Goal: Task Accomplishment & Management: Manage account settings

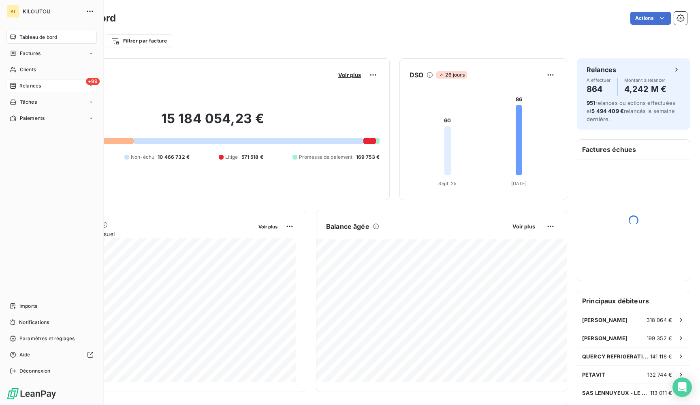
click at [23, 86] on span "Relances" at bounding box center [29, 85] width 21 height 7
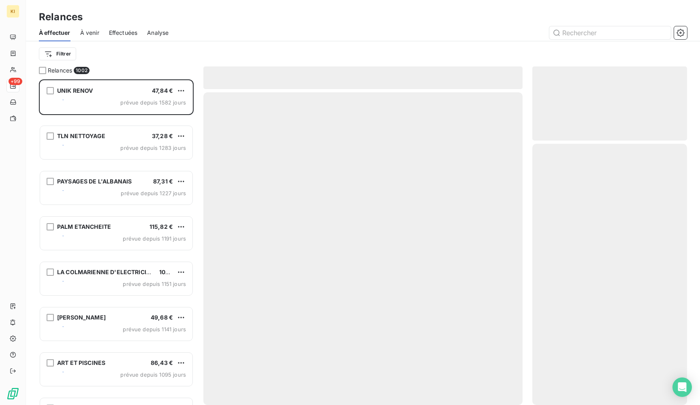
scroll to position [326, 155]
click at [119, 28] on div "Effectuées" at bounding box center [123, 32] width 29 height 17
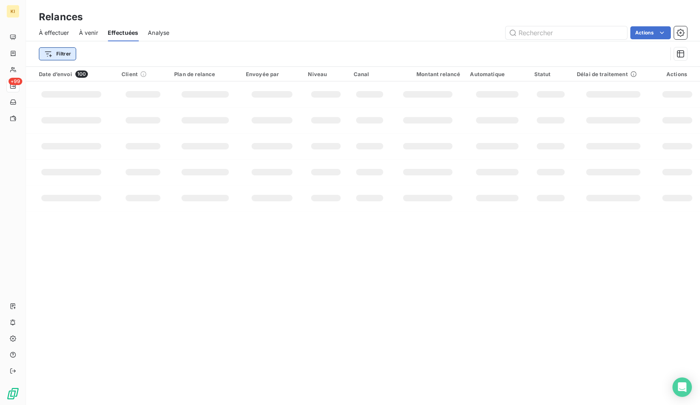
click at [58, 59] on html "KI +99 Relances À effectuer À venir Effectuées Analyse Actions Filtrer Date d’e…" at bounding box center [350, 202] width 700 height 405
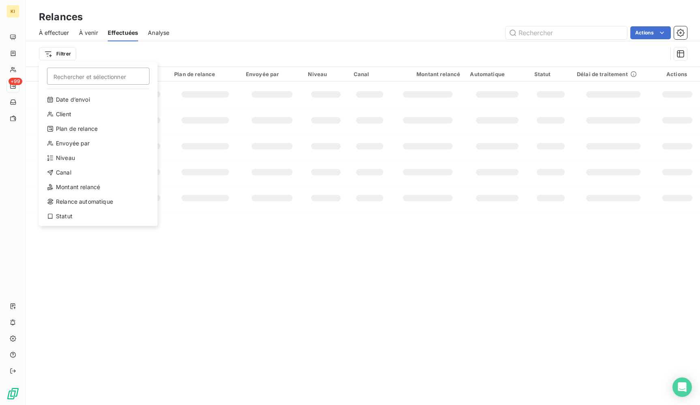
click at [103, 48] on html "KI +99 Relances À effectuer À venir Effectuées Analyse Actions Filtrer Recherch…" at bounding box center [350, 202] width 700 height 405
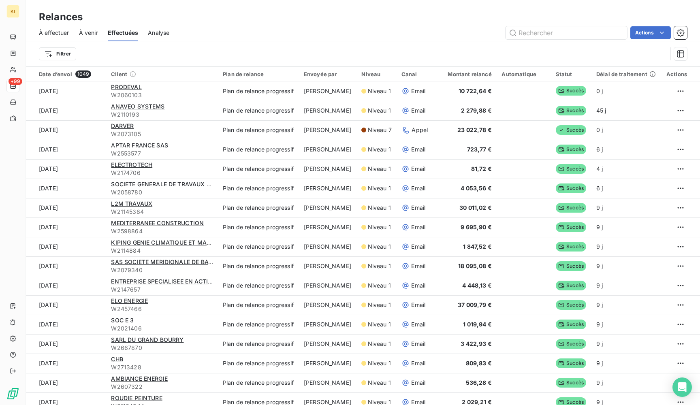
click at [130, 55] on div "Filtrer" at bounding box center [353, 53] width 628 height 15
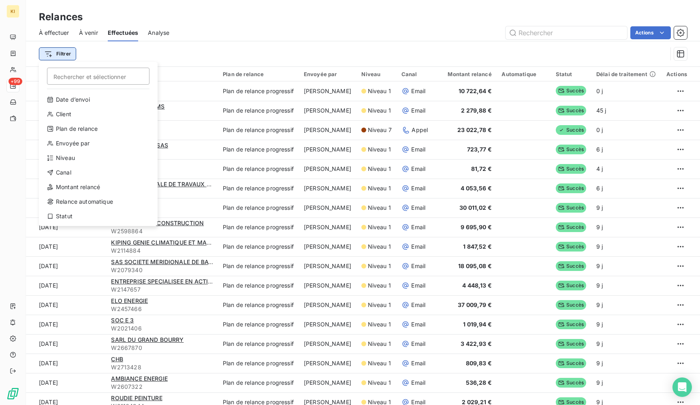
click at [66, 53] on html "KI +99 Relances À effectuer À venir Effectuées Analyse Actions Filtrer Recherch…" at bounding box center [350, 202] width 700 height 405
click at [71, 211] on div "Statut" at bounding box center [98, 216] width 112 height 13
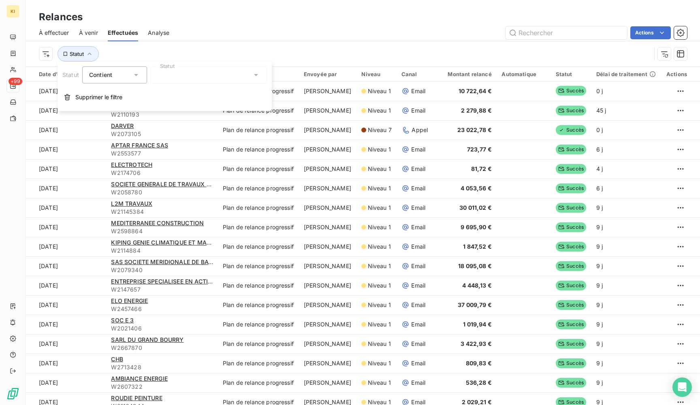
click at [107, 76] on span "Contient" at bounding box center [100, 74] width 23 height 7
click at [118, 109] on span "Ne contient pas" at bounding box center [120, 108] width 44 height 7
click at [185, 73] on div at bounding box center [208, 74] width 117 height 17
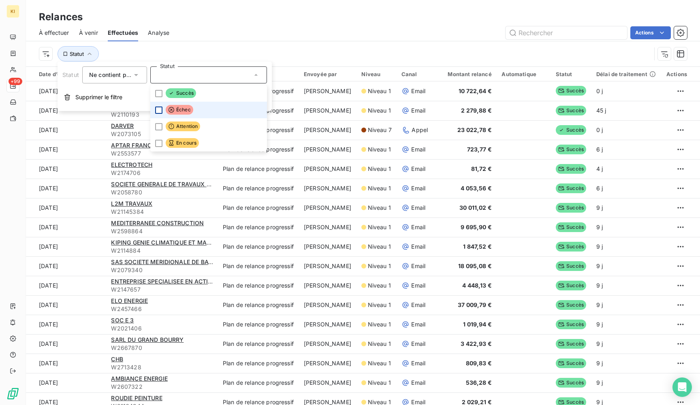
click at [156, 108] on div at bounding box center [158, 109] width 7 height 7
click at [260, 46] on div "Statut : Échec" at bounding box center [345, 53] width 612 height 15
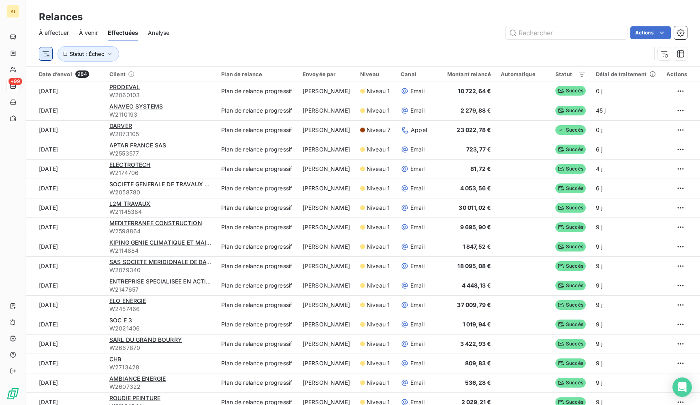
click at [47, 51] on html "KI +99 Relances À effectuer À venir Effectuées Analyse Actions Statut : Échec D…" at bounding box center [350, 202] width 700 height 405
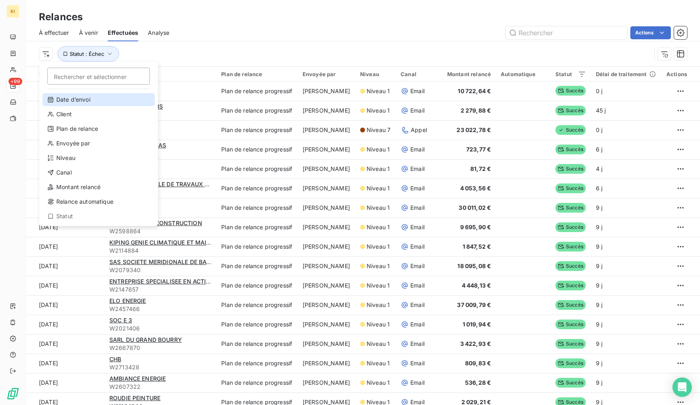
click at [72, 97] on div "Date d’envoi" at bounding box center [99, 99] width 112 height 13
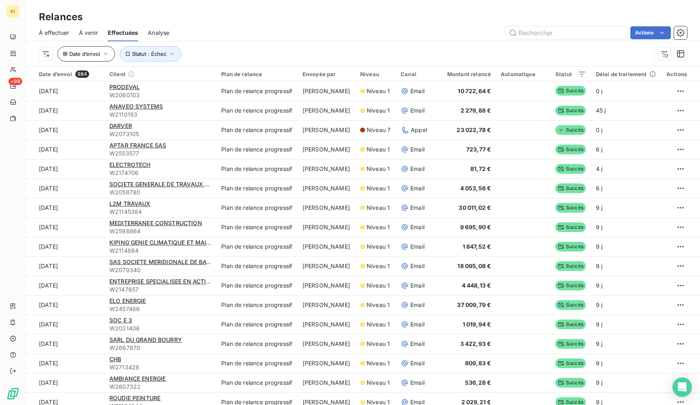
click at [100, 55] on button "Date d’envoi" at bounding box center [87, 53] width 58 height 15
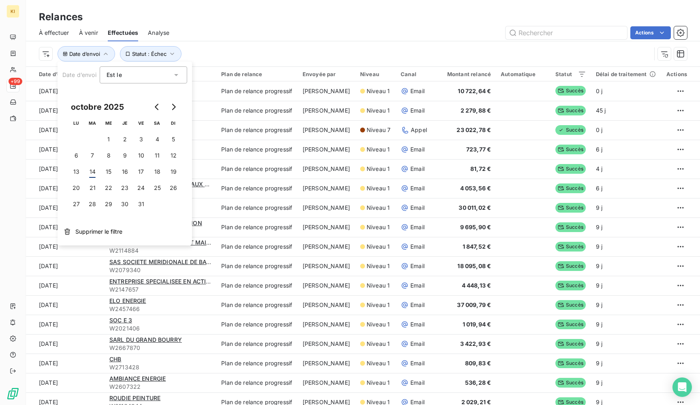
click at [146, 76] on div "Est le eq" at bounding box center [139, 74] width 66 height 11
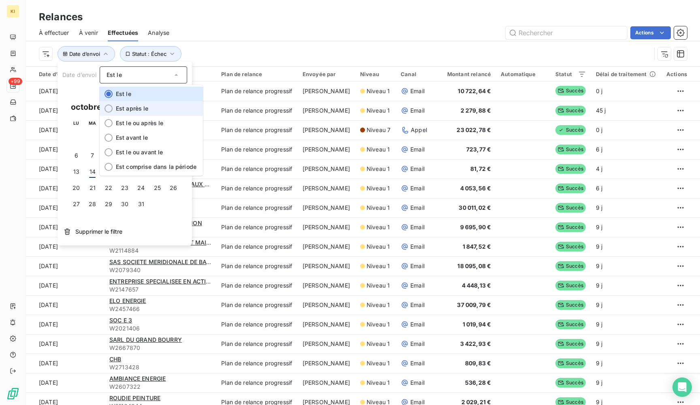
click at [142, 106] on span "Est après le" at bounding box center [132, 108] width 33 height 7
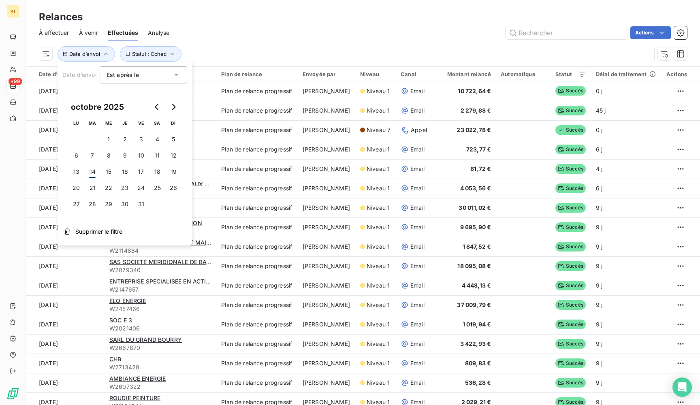
click at [136, 70] on div "Est après le" at bounding box center [139, 74] width 66 height 11
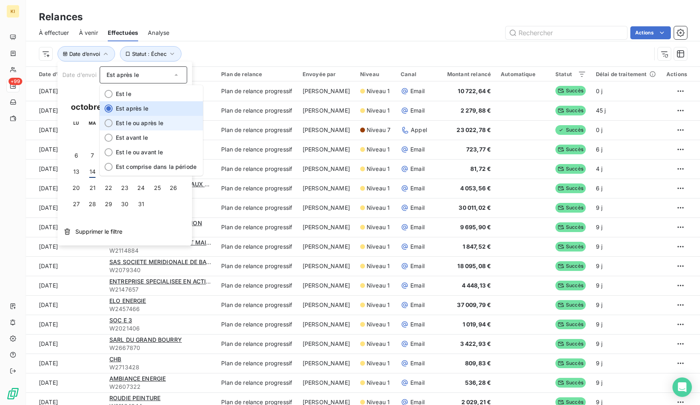
click at [133, 120] on span "Est le ou après le" at bounding box center [140, 122] width 48 height 7
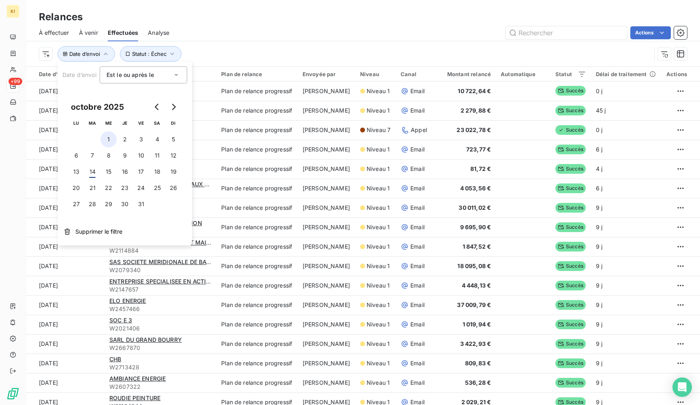
click at [110, 138] on button "1" at bounding box center [108, 139] width 16 height 16
click at [308, 42] on div "Date d’envoi : le ou après le [DATE] Statut : Échec" at bounding box center [363, 53] width 648 height 25
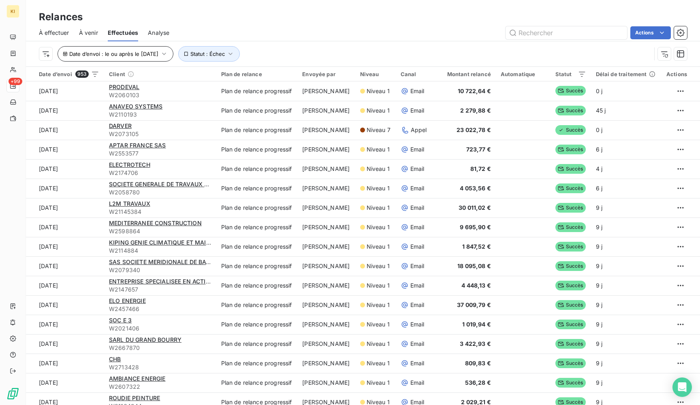
click at [155, 59] on button "Date d’envoi : le ou après le [DATE]" at bounding box center [116, 53] width 116 height 15
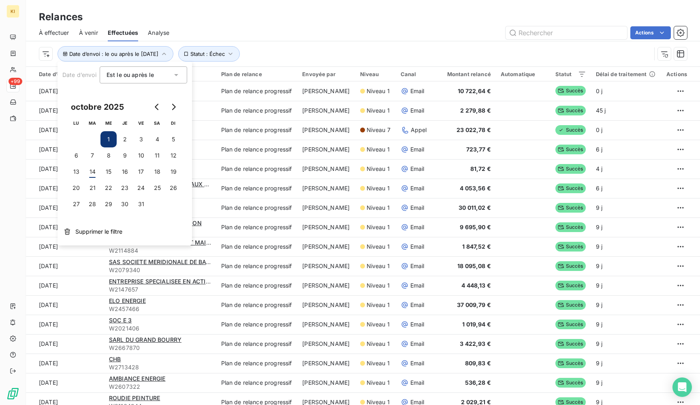
click at [153, 77] on span "Est le ou après le" at bounding box center [130, 74] width 48 height 7
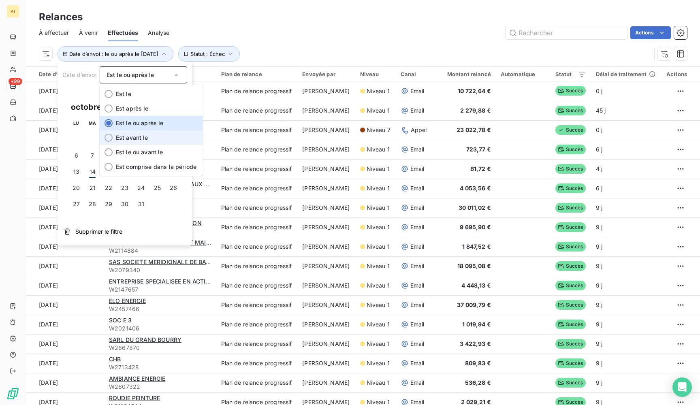
click at [142, 136] on span "Est avant le" at bounding box center [132, 137] width 32 height 7
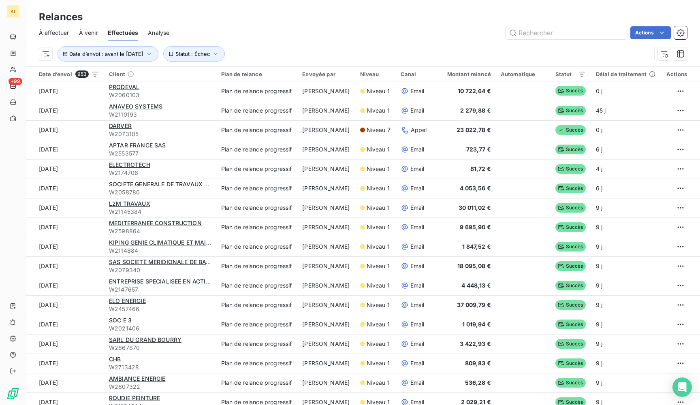
click at [312, 37] on div "Actions" at bounding box center [433, 32] width 508 height 13
click at [115, 55] on span "Date d’envoi : avant le [DATE]" at bounding box center [106, 54] width 74 height 6
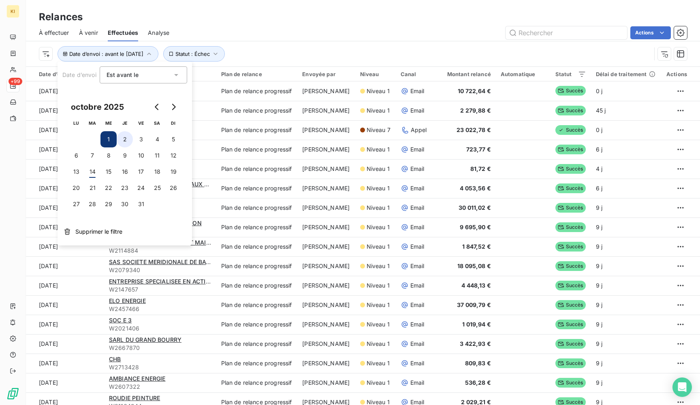
click at [123, 139] on button "2" at bounding box center [125, 139] width 16 height 16
click at [110, 140] on button "1" at bounding box center [108, 139] width 16 height 16
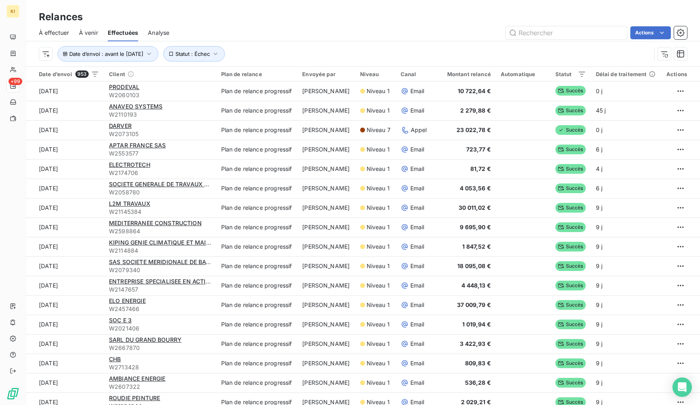
click at [269, 51] on div "Date d’envoi : avant le [DATE] Statut : Échec" at bounding box center [345, 53] width 612 height 15
click at [101, 58] on button "Date d’envoi : avant le [DATE]" at bounding box center [108, 53] width 101 height 15
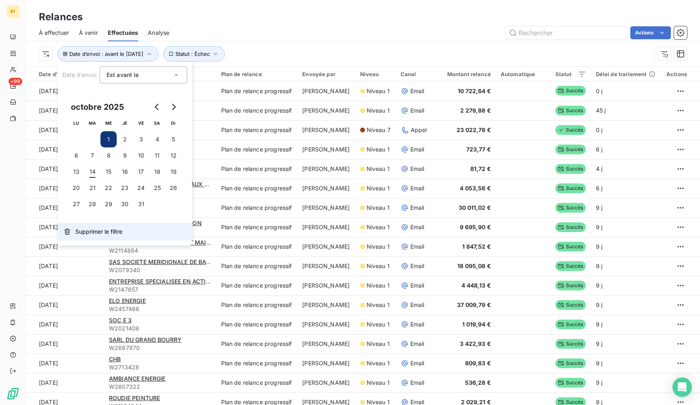
click at [92, 227] on button "Supprimer le filtre" at bounding box center [125, 232] width 134 height 18
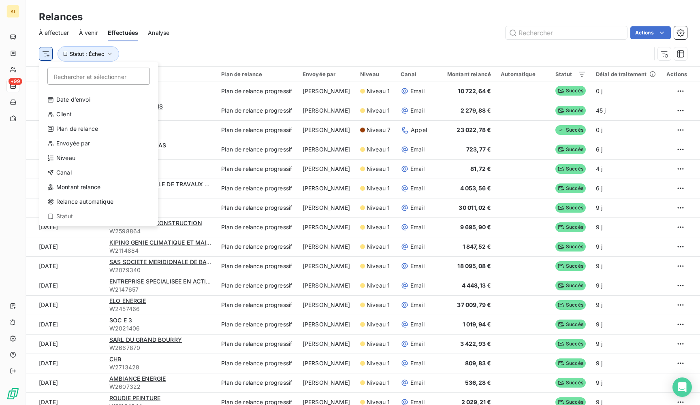
click at [48, 55] on html "KI +99 Relances À effectuer À venir Effectuées Analyse Actions Rechercher et sé…" at bounding box center [350, 202] width 700 height 405
click at [82, 98] on div "Date d’envoi" at bounding box center [99, 99] width 112 height 13
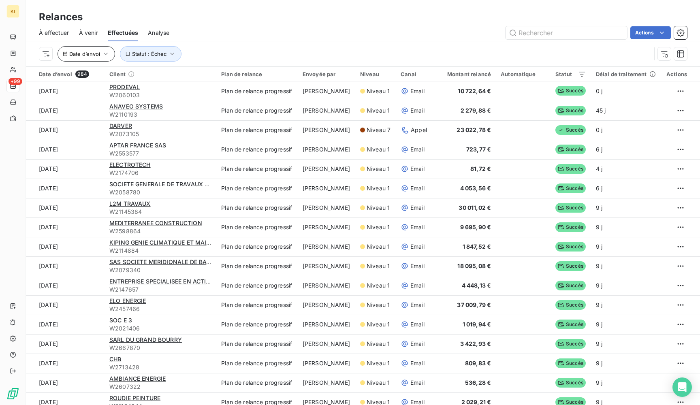
click at [90, 53] on span "Date d’envoi" at bounding box center [84, 54] width 31 height 6
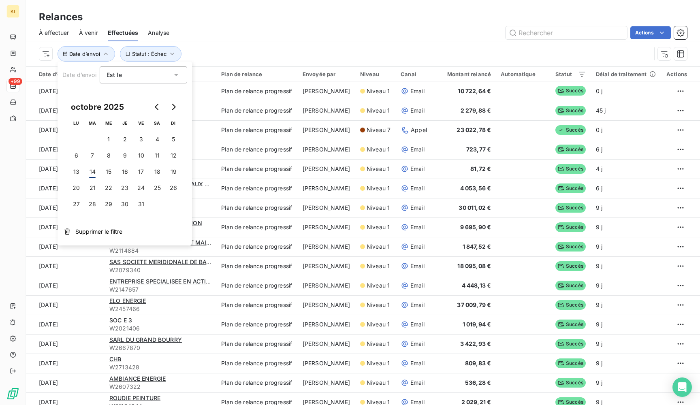
click at [127, 75] on div "Est le eq" at bounding box center [139, 74] width 66 height 11
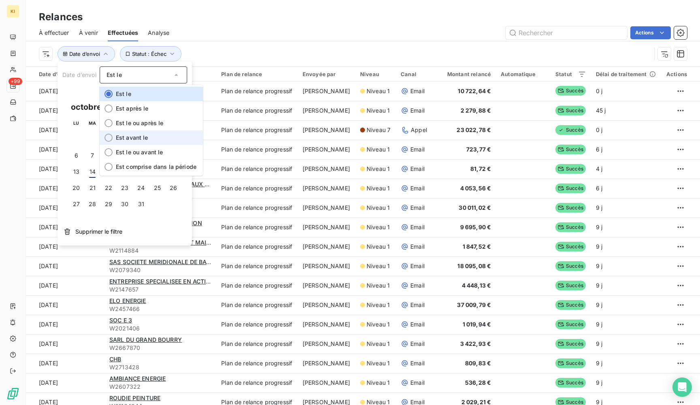
click at [108, 139] on div at bounding box center [108, 138] width 8 height 8
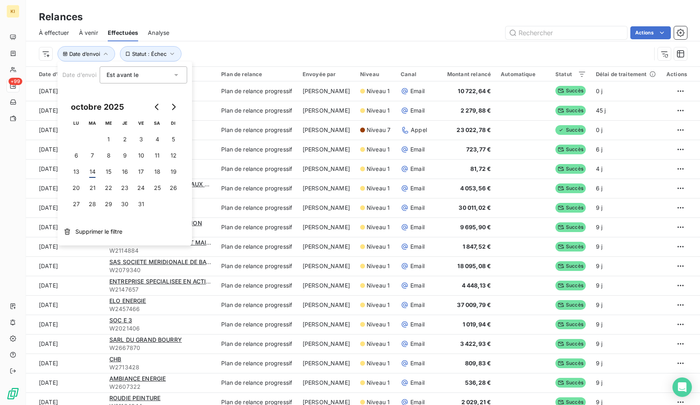
click at [83, 134] on td at bounding box center [76, 139] width 16 height 16
click at [106, 135] on button "1" at bounding box center [108, 139] width 16 height 16
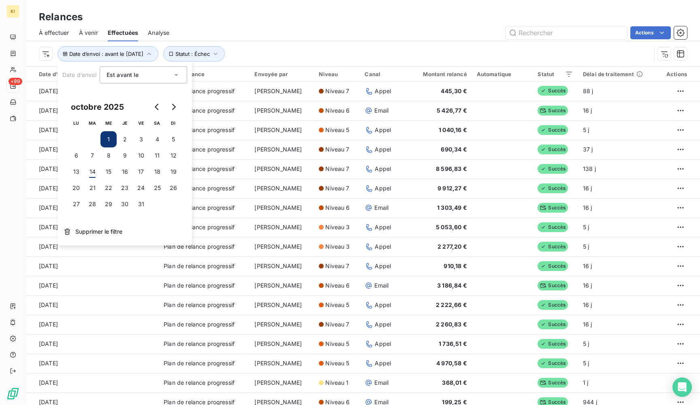
click at [259, 43] on div "Date d’envoi : avant le [DATE] Statut : Échec" at bounding box center [363, 53] width 648 height 25
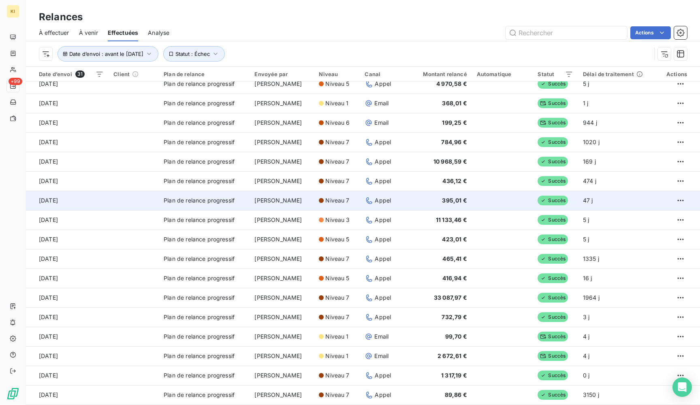
scroll to position [279, 0]
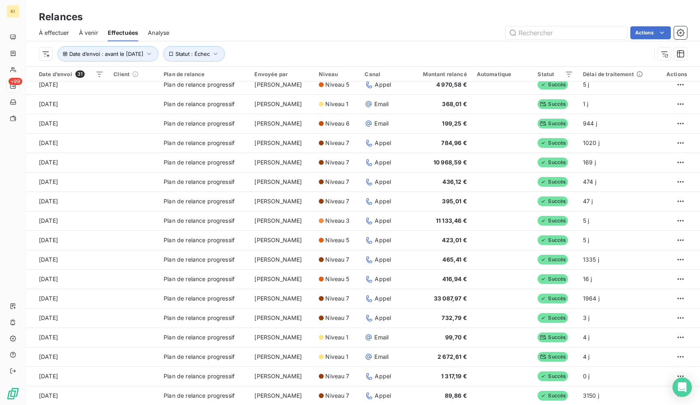
click at [53, 33] on span "À effectuer" at bounding box center [54, 33] width 30 height 8
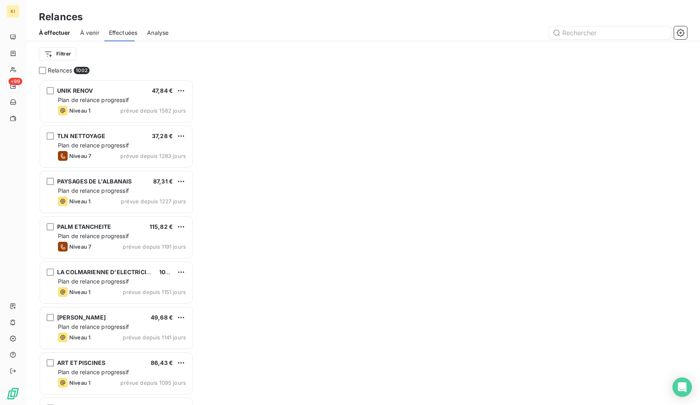
scroll to position [326, 155]
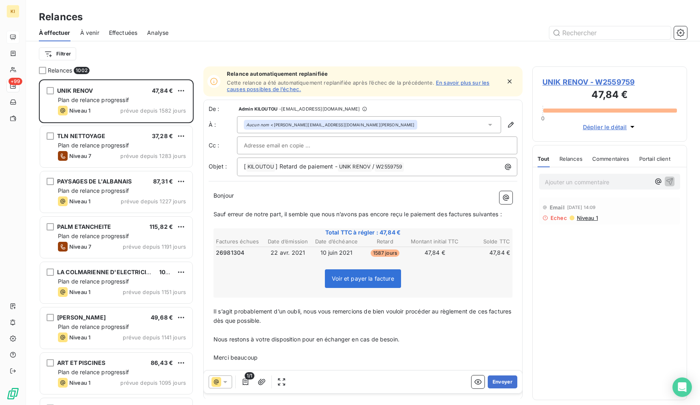
click at [19, 33] on div at bounding box center [12, 37] width 13 height 13
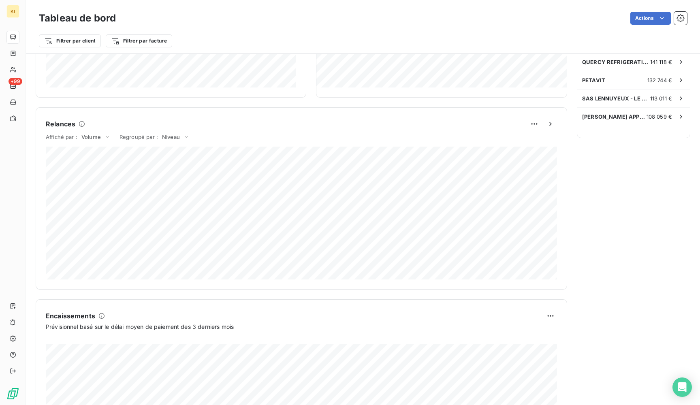
scroll to position [294, 0]
click at [156, 139] on span "Regroupé par :" at bounding box center [138, 137] width 38 height 6
click at [170, 139] on span "Niveau" at bounding box center [171, 137] width 18 height 6
click at [157, 136] on li "Expéditeur de la relance" at bounding box center [155, 137] width 72 height 21
click at [217, 133] on div "Expéditeur de la relance" at bounding box center [198, 137] width 77 height 10
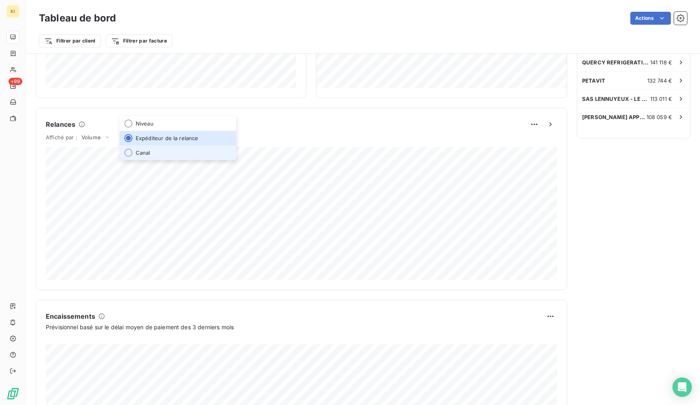
click at [204, 156] on li "Canal" at bounding box center [177, 152] width 117 height 15
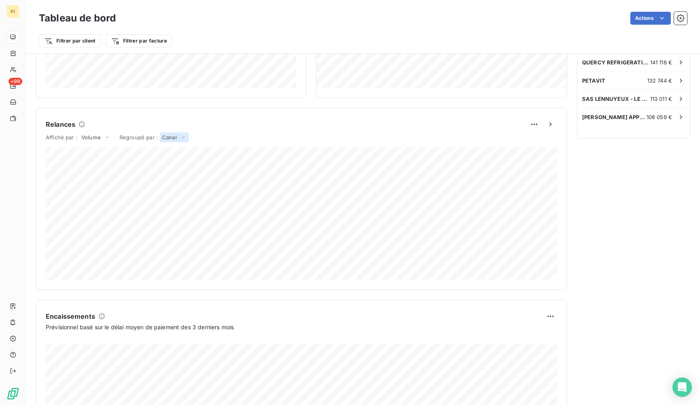
click at [164, 133] on div "Canal" at bounding box center [174, 137] width 29 height 10
click at [138, 118] on li "Niveau" at bounding box center [153, 120] width 69 height 15
click at [225, 140] on div "Affiché par : Volume Regroupé par : [PERSON_NAME]" at bounding box center [301, 139] width 511 height 16
click at [92, 137] on span "Volume" at bounding box center [90, 137] width 19 height 6
click at [87, 131] on li "Montant" at bounding box center [79, 130] width 64 height 15
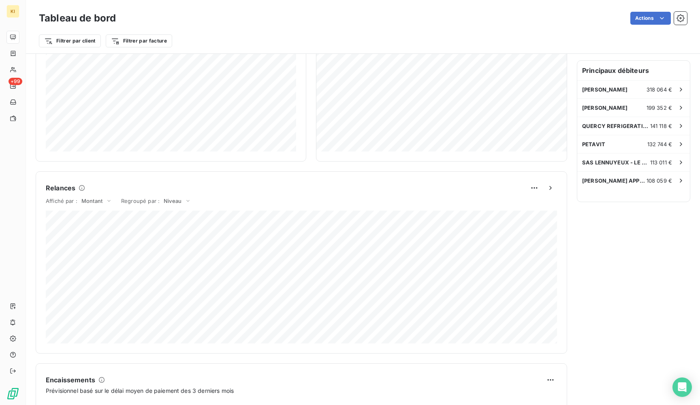
scroll to position [222, 0]
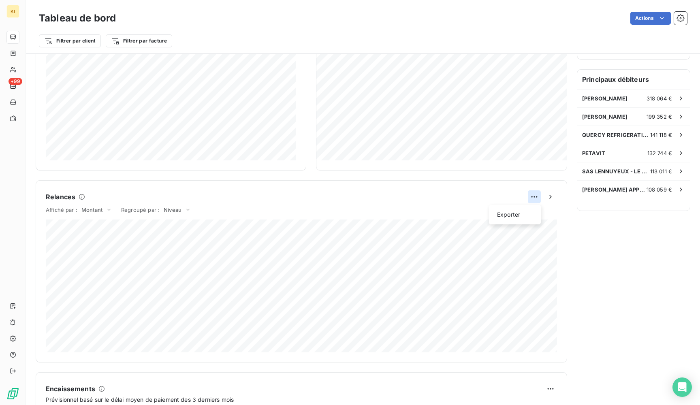
click at [535, 197] on html "KI +99 Tableau de bord Actions Filtrer par client Filtrer par facture Encours c…" at bounding box center [350, 202] width 700 height 405
click at [552, 198] on html "KI +99 Tableau de bord Actions Filtrer par client Filtrer par facture Encours c…" at bounding box center [350, 202] width 700 height 405
click at [551, 197] on icon "button" at bounding box center [550, 197] width 2 height 4
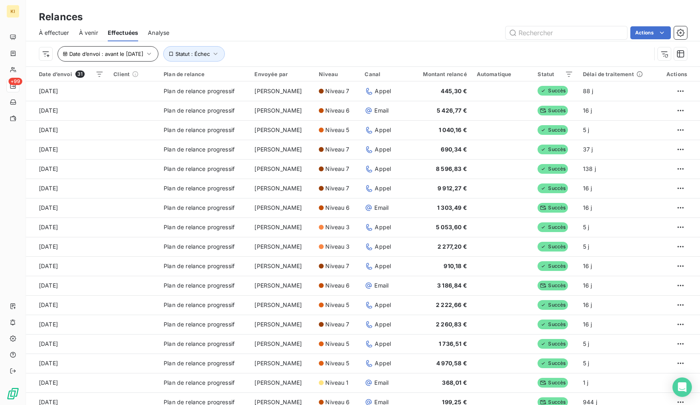
click at [126, 53] on span "Date d’envoi : avant le [DATE]" at bounding box center [106, 54] width 74 height 6
click at [452, 45] on div "Date d’envoi : avant le [DATE] Statut : Échec" at bounding box center [363, 53] width 648 height 25
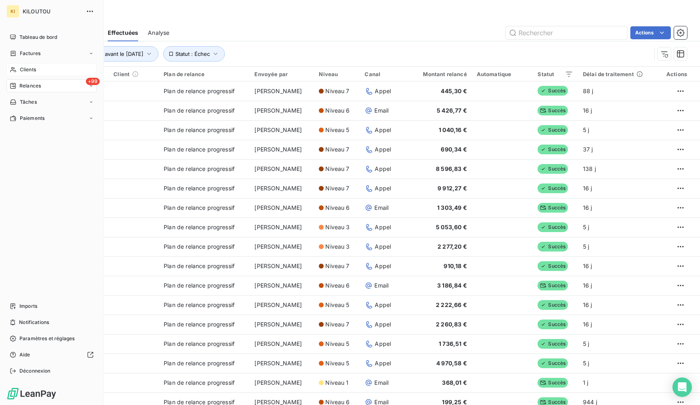
click at [26, 72] on span "Clients" at bounding box center [28, 69] width 16 height 7
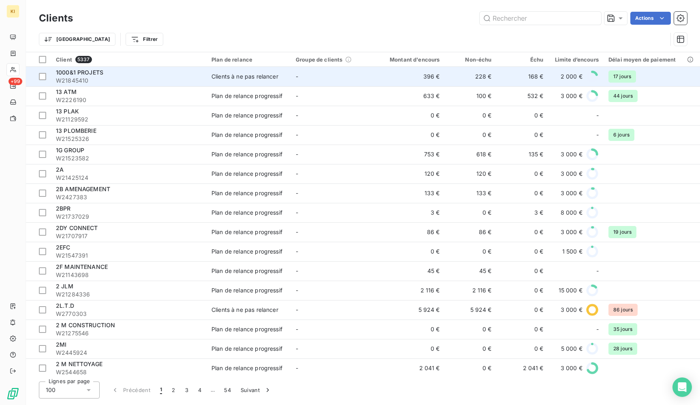
click at [454, 74] on td "228 €" at bounding box center [471, 76] width 52 height 19
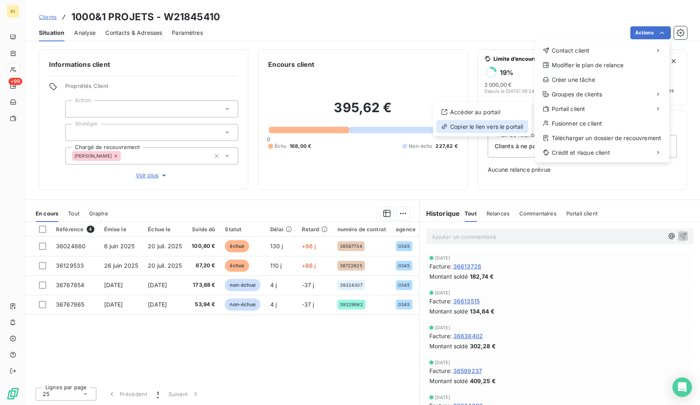
click at [500, 128] on div "Copier le lien vers le portail" at bounding box center [482, 126] width 92 height 13
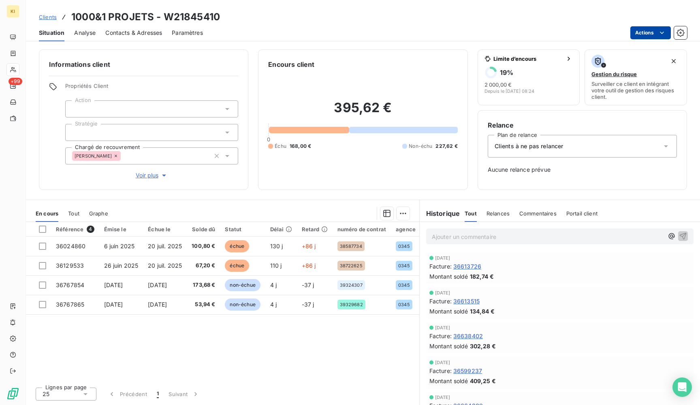
click at [646, 33] on html "KI +99 Clients 1000&1 PROJETS - W21845410 Situation Analyse Contacts & Adresses…" at bounding box center [350, 202] width 700 height 405
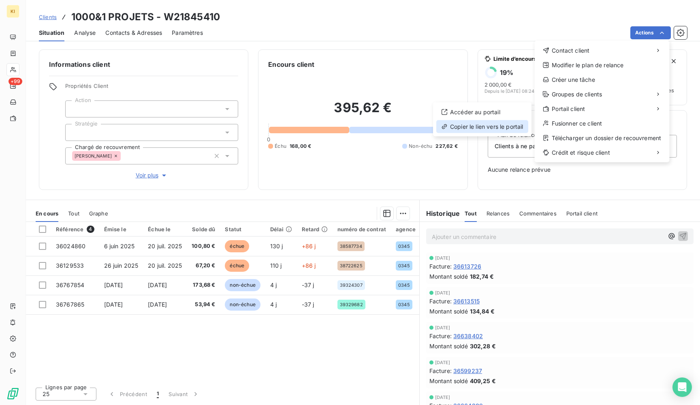
click at [503, 129] on div "Copier le lien vers le portail" at bounding box center [482, 126] width 92 height 13
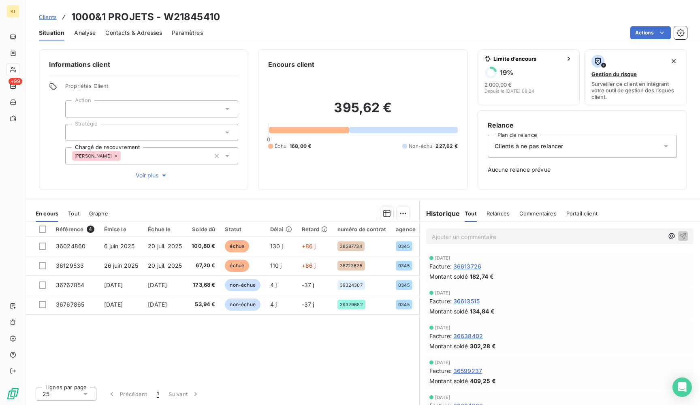
click at [195, 51] on div "Informations client Propriétés Client Action Stratégie Chargé de recouvrement […" at bounding box center [143, 119] width 209 height 141
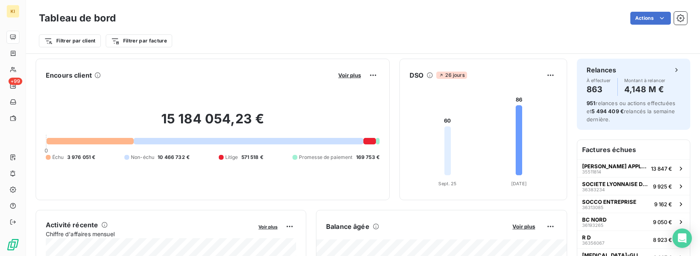
scroll to position [472, 0]
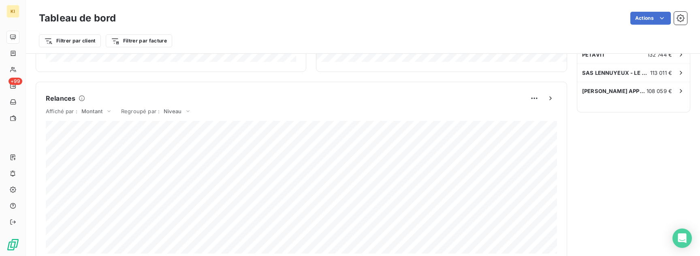
scroll to position [317, 0]
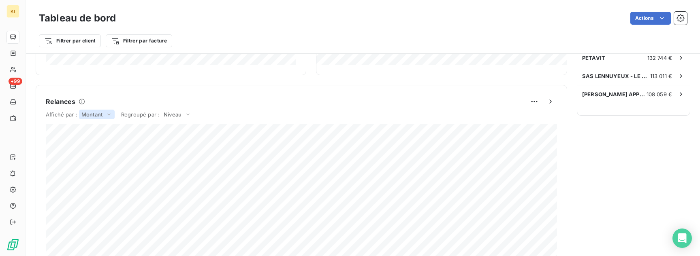
click at [95, 112] on span "Montant" at bounding box center [91, 114] width 21 height 6
click at [92, 123] on li "Volume" at bounding box center [80, 123] width 66 height 15
click at [93, 117] on span "Volume" at bounding box center [90, 114] width 19 height 6
click at [83, 106] on li "Montant" at bounding box center [79, 107] width 64 height 15
click at [176, 111] on div "Niveau" at bounding box center [177, 115] width 32 height 10
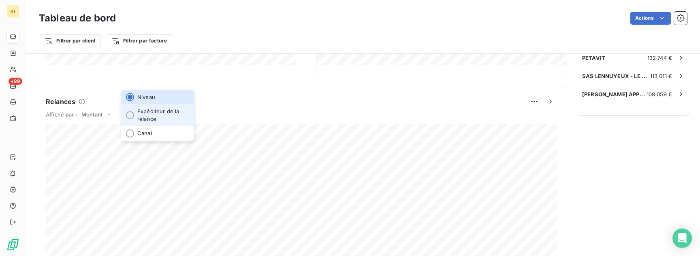
click at [175, 117] on li "Expéditeur de la relance" at bounding box center [157, 114] width 72 height 21
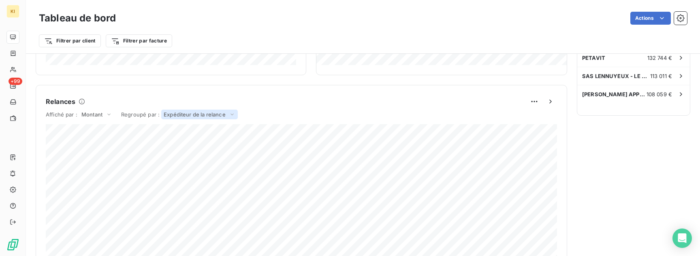
click at [179, 116] on span "Expéditeur de la relance" at bounding box center [195, 114] width 62 height 6
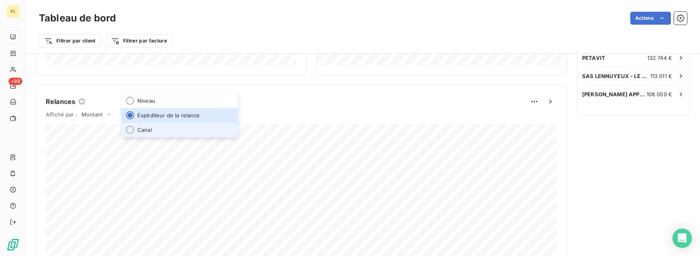
click at [181, 129] on li "Canal" at bounding box center [179, 130] width 117 height 15
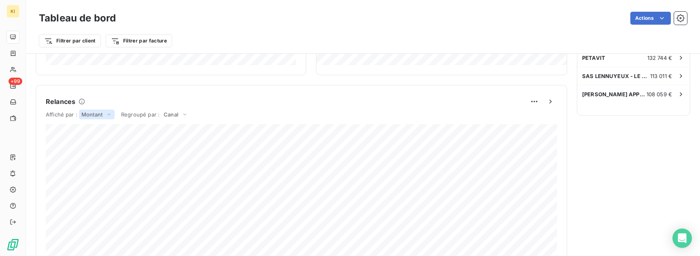
click at [90, 117] on span "Montant" at bounding box center [91, 114] width 21 height 6
click at [90, 126] on li "Volume" at bounding box center [80, 123] width 66 height 15
click at [168, 117] on span "Canal" at bounding box center [169, 114] width 15 height 6
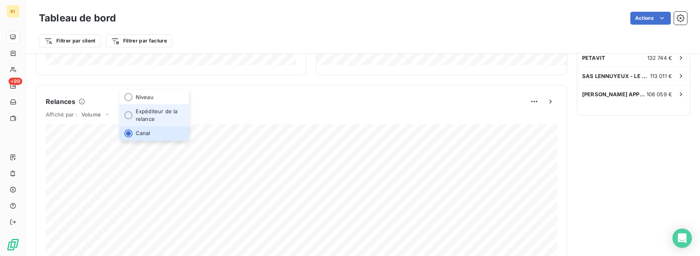
click at [167, 118] on li "Expéditeur de la relance" at bounding box center [153, 114] width 69 height 21
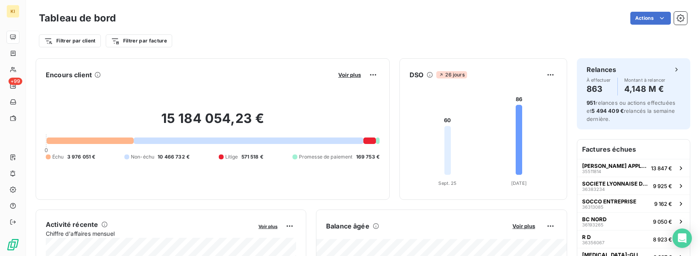
scroll to position [0, 0]
